Goal: Transaction & Acquisition: Purchase product/service

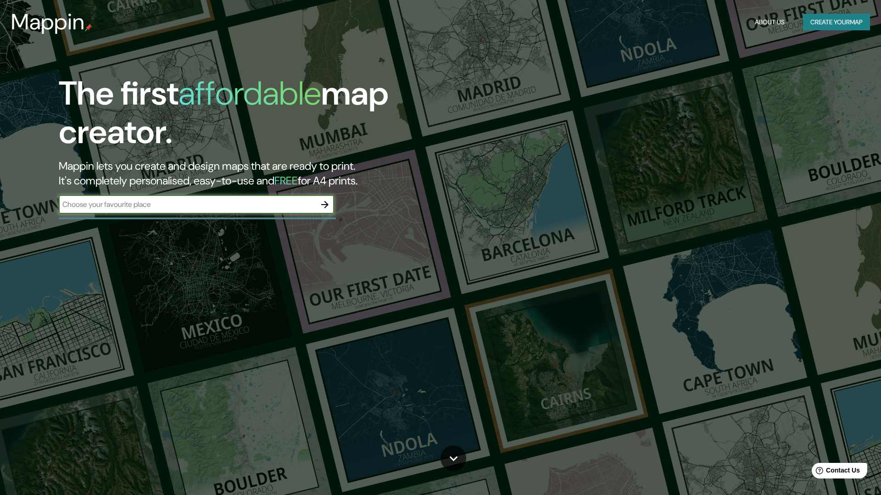
click at [212, 204] on input "text" at bounding box center [187, 204] width 257 height 11
click at [208, 209] on input "text" at bounding box center [187, 204] width 257 height 11
type input "[GEOGRAPHIC_DATA]"
click at [320, 199] on button "button" at bounding box center [325, 204] width 18 height 18
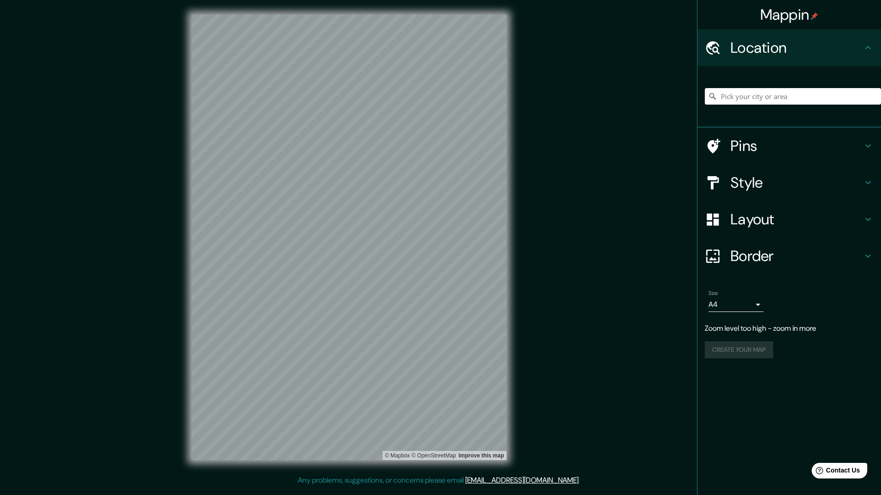
click at [781, 50] on h4 "Location" at bounding box center [797, 48] width 132 height 18
click at [761, 99] on input "Pick your city or area" at bounding box center [793, 96] width 176 height 17
type input "[GEOGRAPHIC_DATA]"
click at [173, 200] on div "Mappin Location [GEOGRAPHIC_DATA] [GEOGRAPHIC_DATA] [GEOGRAPHIC_DATA] [GEOGRAPH…" at bounding box center [440, 245] width 881 height 490
click at [526, 175] on div "Mappin Location [GEOGRAPHIC_DATA] [GEOGRAPHIC_DATA] [GEOGRAPHIC_DATA] [GEOGRAPH…" at bounding box center [440, 245] width 881 height 490
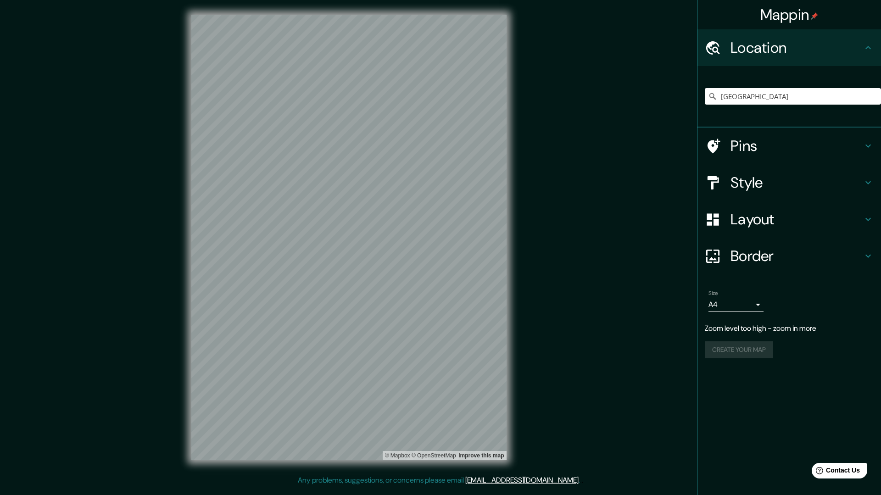
click at [739, 215] on h4 "Layout" at bounding box center [797, 219] width 132 height 18
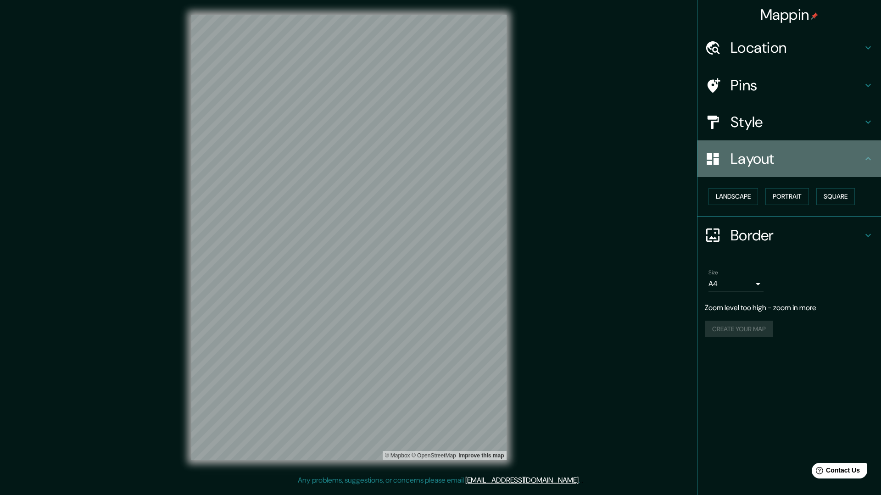
click at [773, 163] on h4 "Layout" at bounding box center [797, 159] width 132 height 18
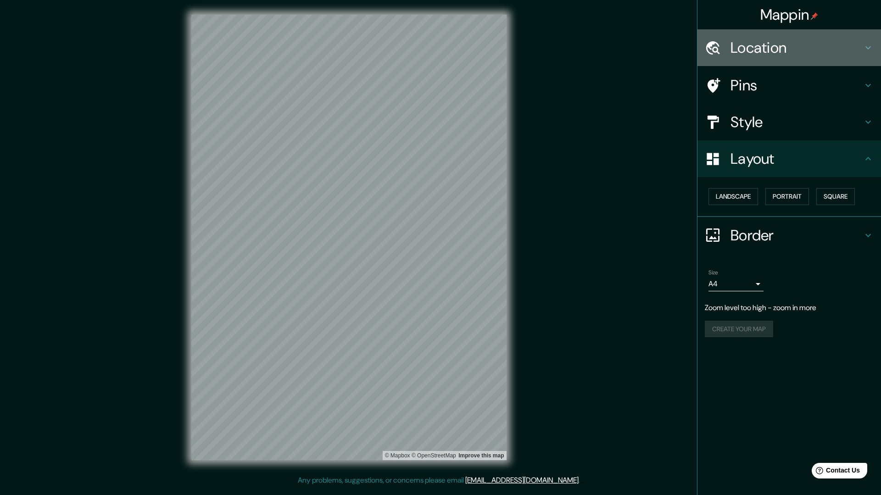
click at [793, 65] on div "Location" at bounding box center [789, 47] width 184 height 37
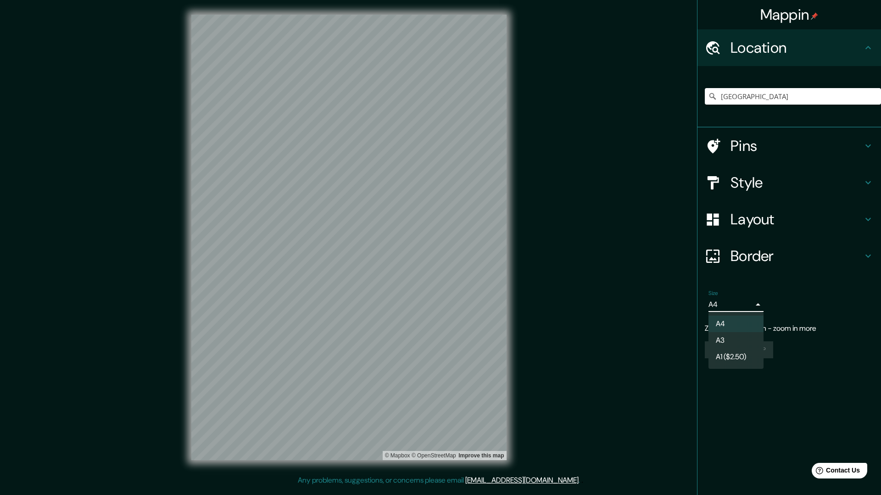
click at [729, 302] on body "Mappin Location [GEOGRAPHIC_DATA] [GEOGRAPHIC_DATA] [GEOGRAPHIC_DATA] [GEOGRAPH…" at bounding box center [440, 247] width 881 height 495
click at [728, 303] on div at bounding box center [440, 247] width 881 height 495
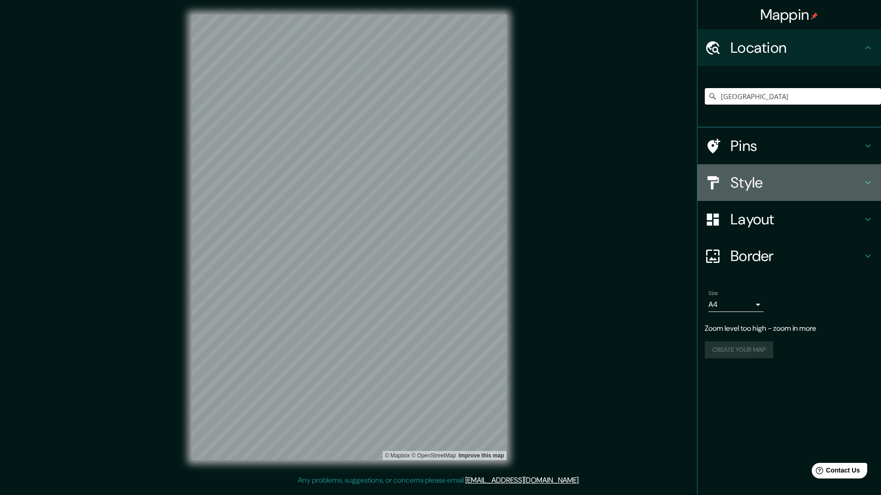
click at [771, 176] on h4 "Style" at bounding box center [797, 182] width 132 height 18
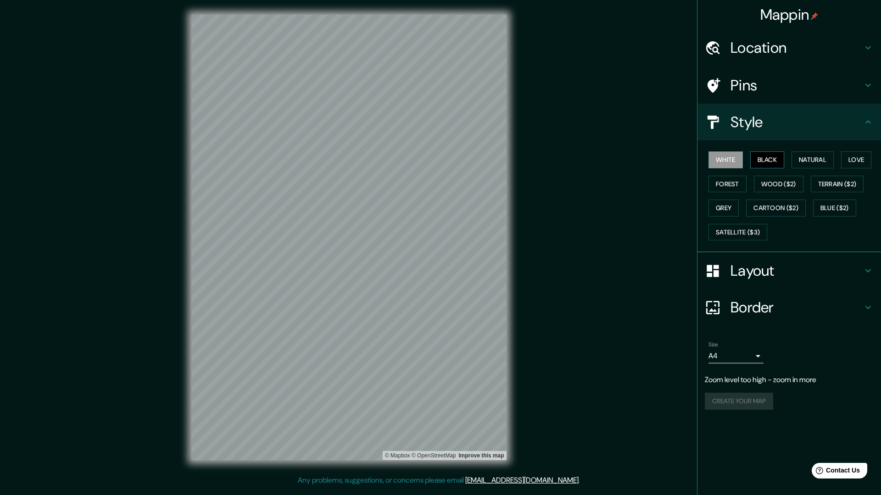
click at [770, 162] on button "Black" at bounding box center [767, 159] width 34 height 17
click at [727, 159] on button "White" at bounding box center [725, 159] width 34 height 17
click at [759, 154] on button "Black" at bounding box center [767, 159] width 34 height 17
click at [731, 156] on button "White" at bounding box center [725, 159] width 34 height 17
click at [731, 230] on button "Satellite ($3)" at bounding box center [737, 232] width 59 height 17
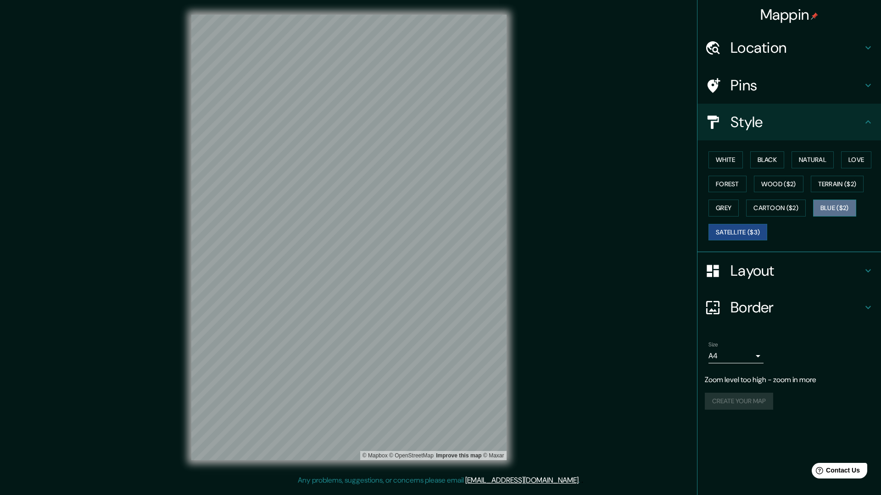
click at [842, 201] on button "Blue ($2)" at bounding box center [834, 208] width 43 height 17
click at [791, 209] on button "Cartoon ($2)" at bounding box center [776, 208] width 60 height 17
click at [722, 210] on button "Grey" at bounding box center [723, 208] width 30 height 17
click at [759, 207] on button "Cartoon ($2)" at bounding box center [776, 208] width 60 height 17
click at [840, 184] on button "Terrain ($2)" at bounding box center [837, 184] width 53 height 17
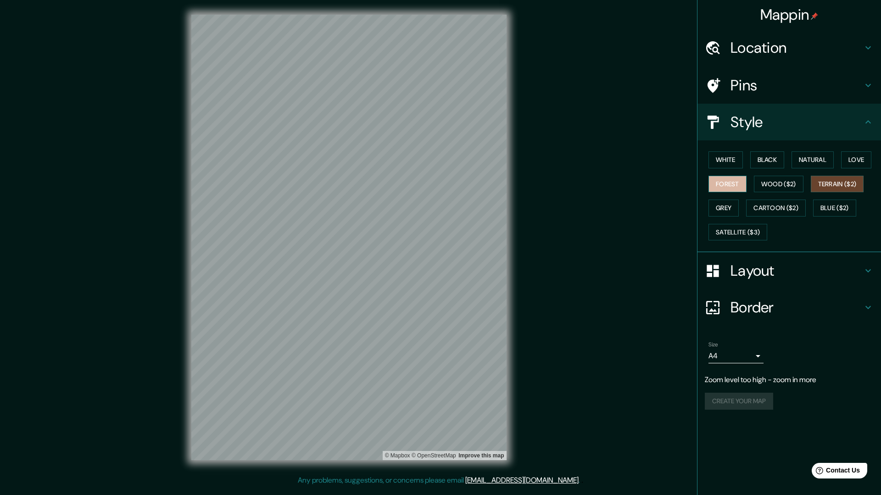
click at [713, 188] on button "Forest" at bounding box center [727, 184] width 38 height 17
click at [857, 153] on button "Love" at bounding box center [856, 159] width 30 height 17
click at [810, 156] on button "Natural" at bounding box center [813, 159] width 42 height 17
drag, startPoint x: 765, startPoint y: 155, endPoint x: 630, endPoint y: 208, distance: 145.3
click at [630, 209] on div "Mappin Location [GEOGRAPHIC_DATA] [GEOGRAPHIC_DATA] [GEOGRAPHIC_DATA] [GEOGRAPH…" at bounding box center [440, 245] width 881 height 490
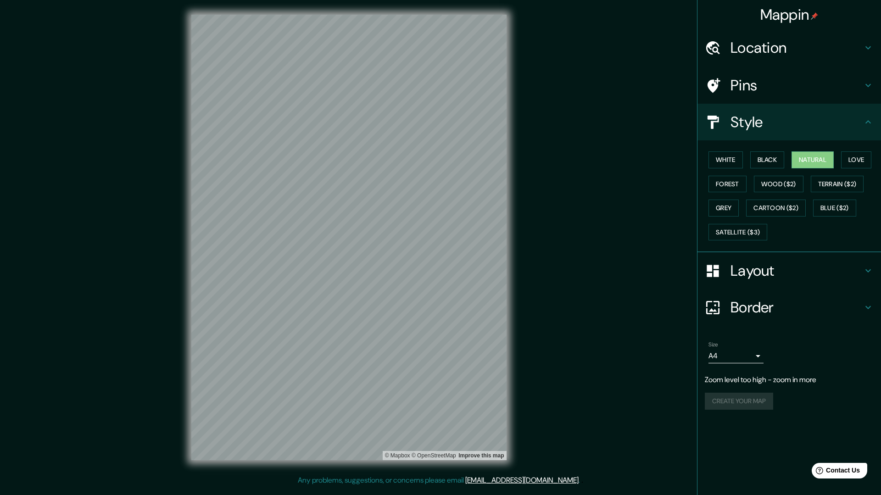
click at [804, 273] on h4 "Layout" at bounding box center [797, 271] width 132 height 18
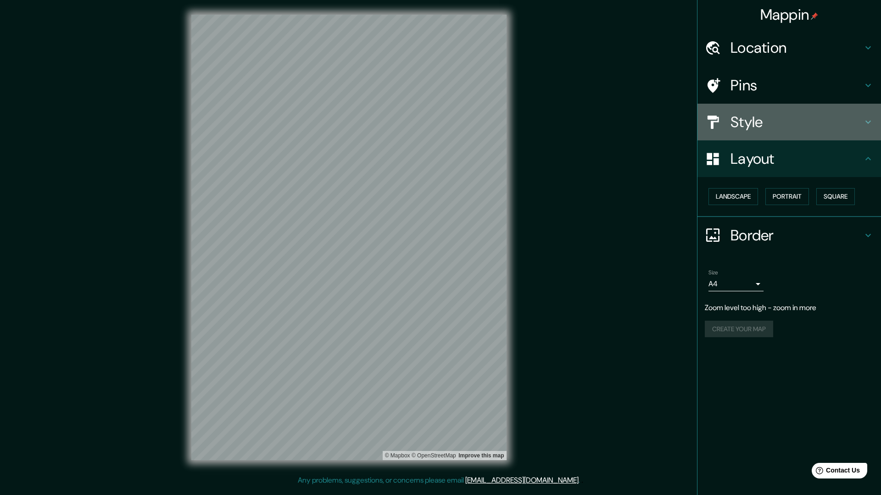
click at [783, 124] on h4 "Style" at bounding box center [797, 122] width 132 height 18
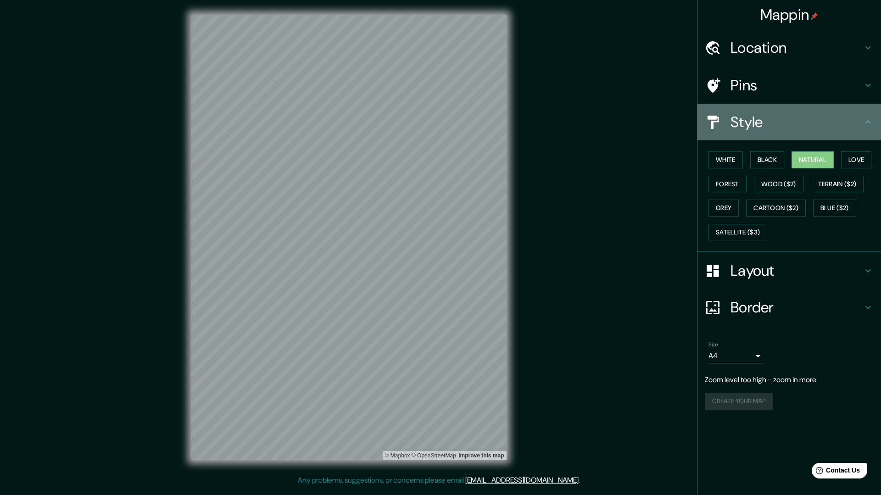
click at [783, 124] on h4 "Style" at bounding box center [797, 122] width 132 height 18
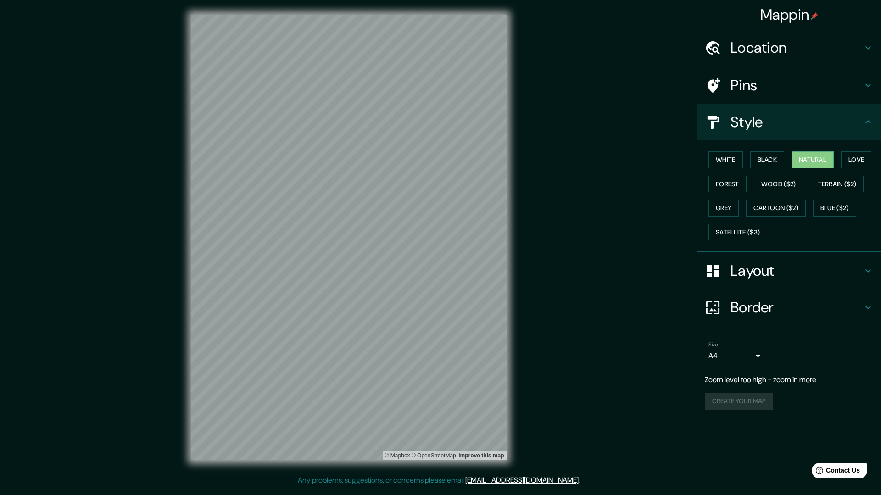
click at [859, 91] on h4 "Pins" at bounding box center [797, 85] width 132 height 18
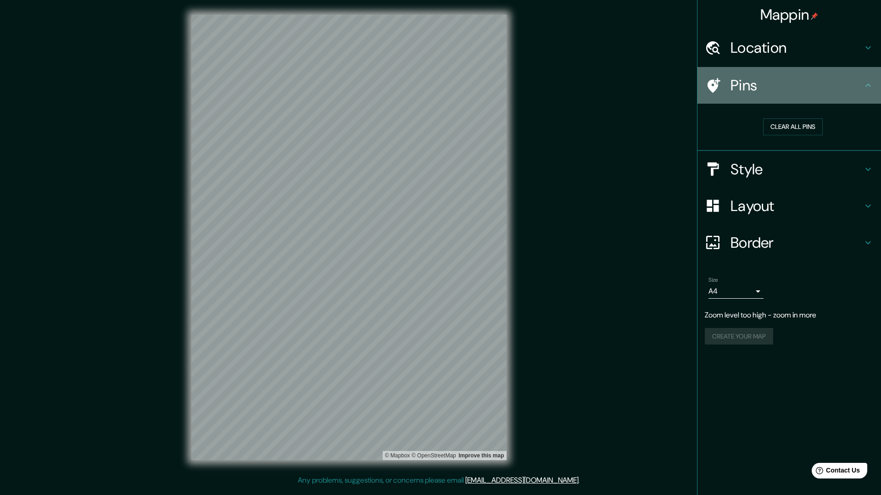
click at [844, 81] on h4 "Pins" at bounding box center [797, 85] width 132 height 18
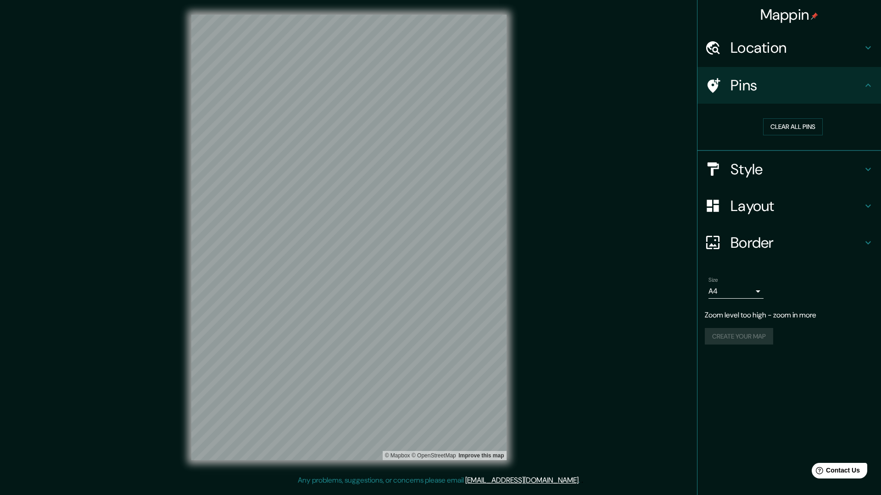
click at [844, 35] on div "Location" at bounding box center [789, 47] width 184 height 37
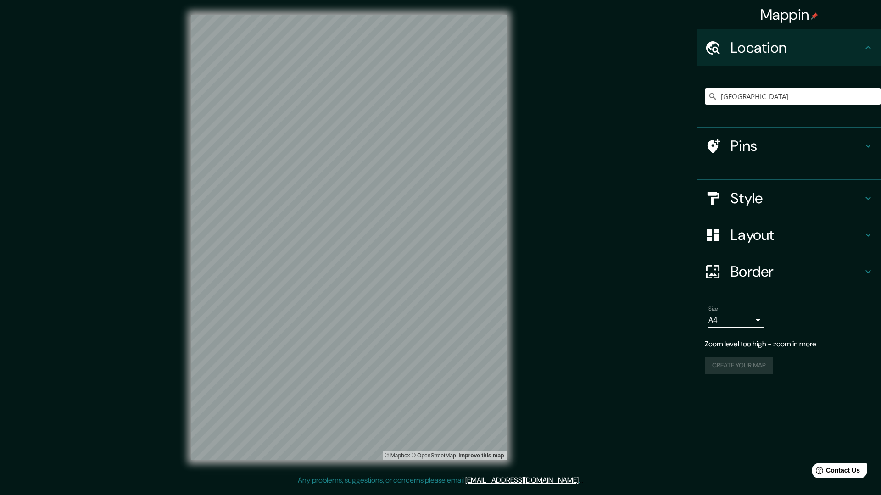
click at [840, 39] on h4 "Location" at bounding box center [797, 48] width 132 height 18
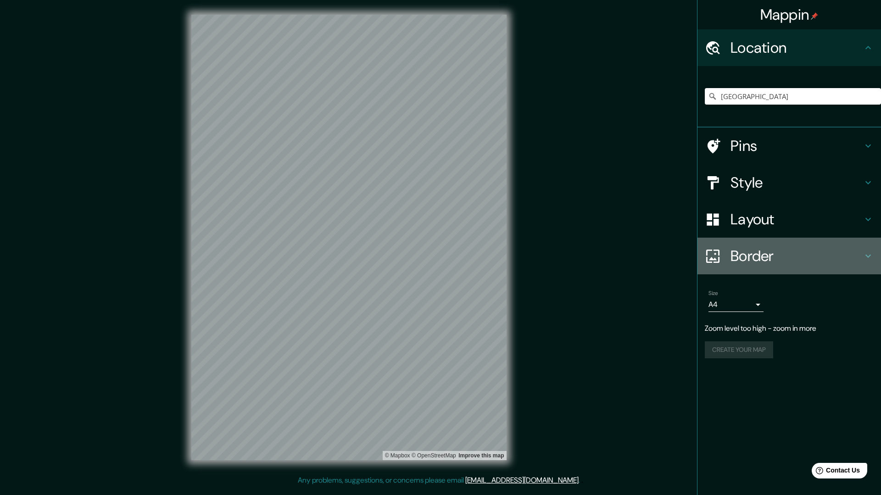
click at [766, 239] on div "Border" at bounding box center [789, 256] width 184 height 37
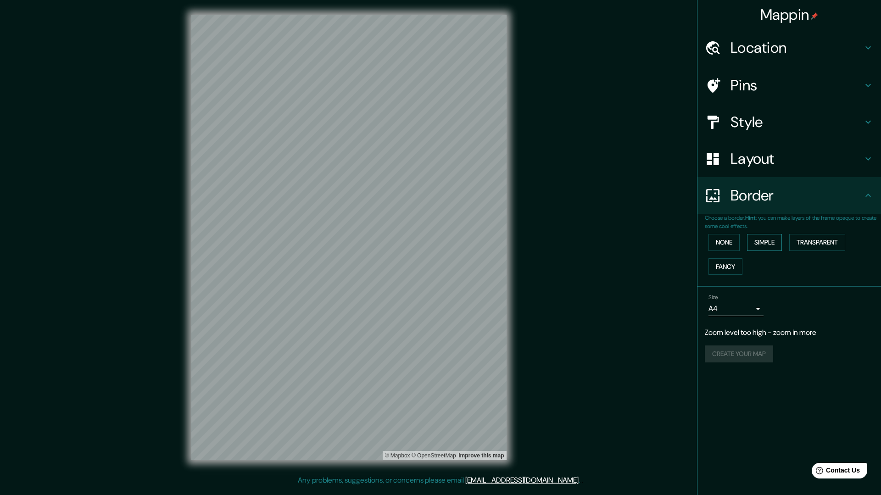
click at [767, 242] on button "Simple" at bounding box center [764, 242] width 35 height 17
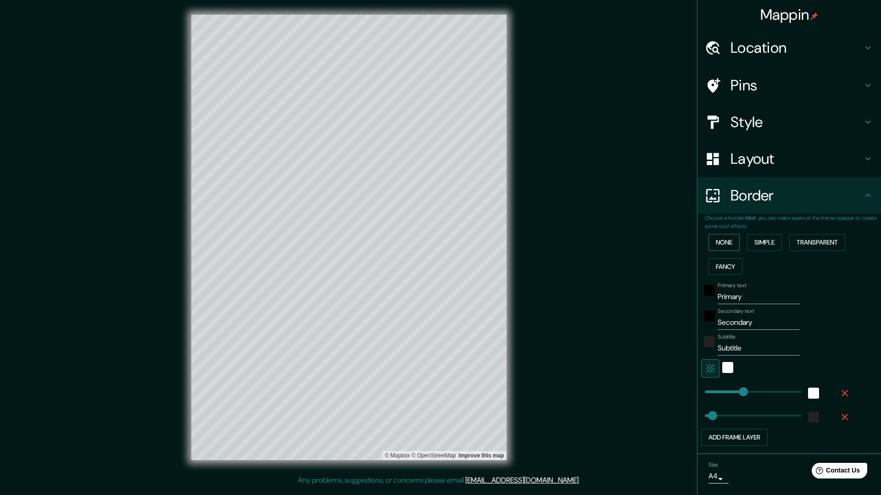
click at [717, 244] on button "None" at bounding box center [723, 242] width 31 height 17
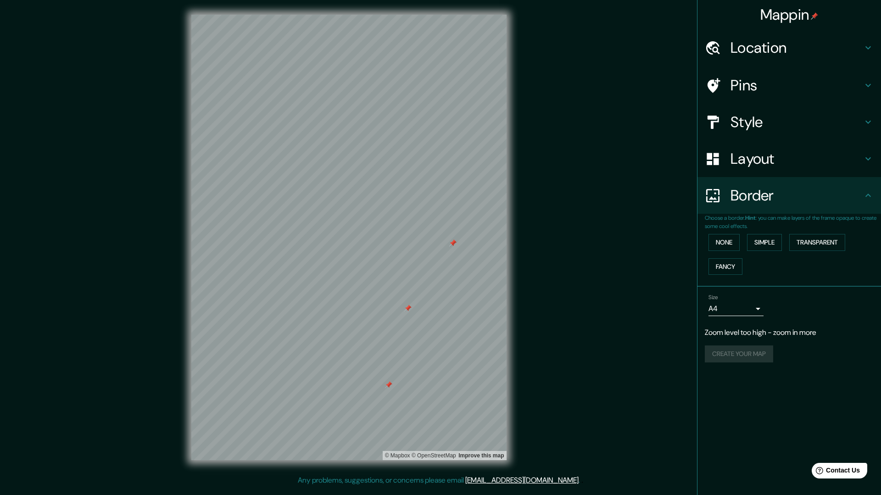
click at [806, 115] on h4 "Style" at bounding box center [797, 122] width 132 height 18
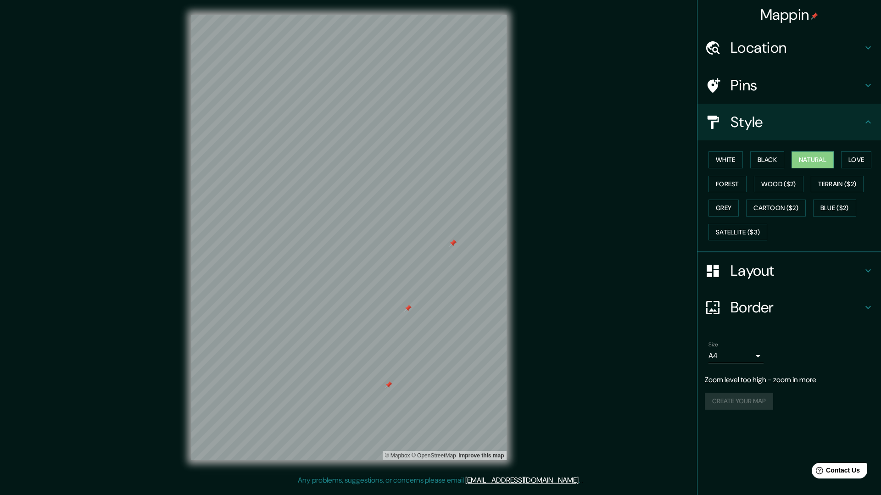
click at [806, 114] on h4 "Style" at bounding box center [797, 122] width 132 height 18
click at [800, 89] on h4 "Pins" at bounding box center [797, 85] width 132 height 18
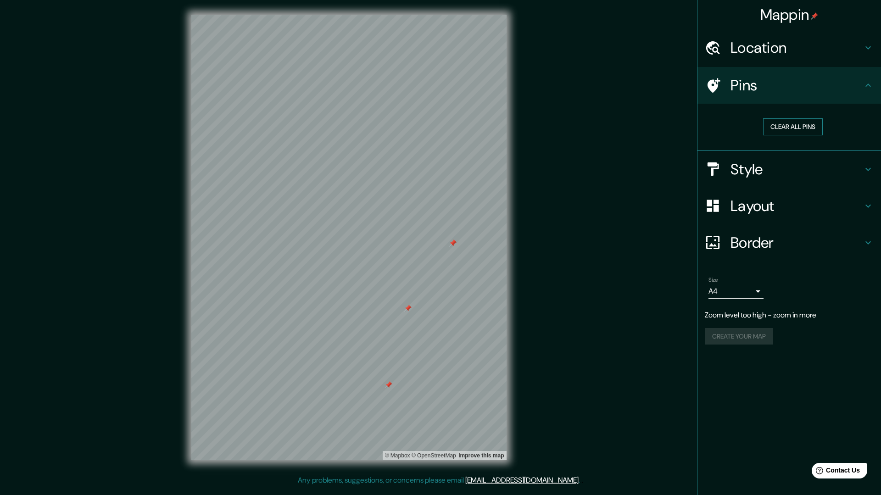
click at [787, 128] on button "Clear all pins" at bounding box center [793, 126] width 60 height 17
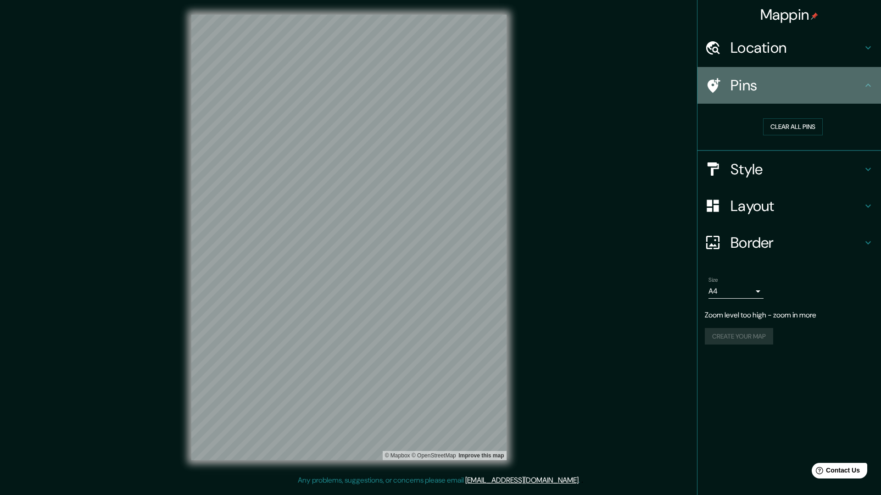
click at [787, 94] on h4 "Pins" at bounding box center [797, 85] width 132 height 18
